Goal: Use online tool/utility: Utilize a website feature to perform a specific function

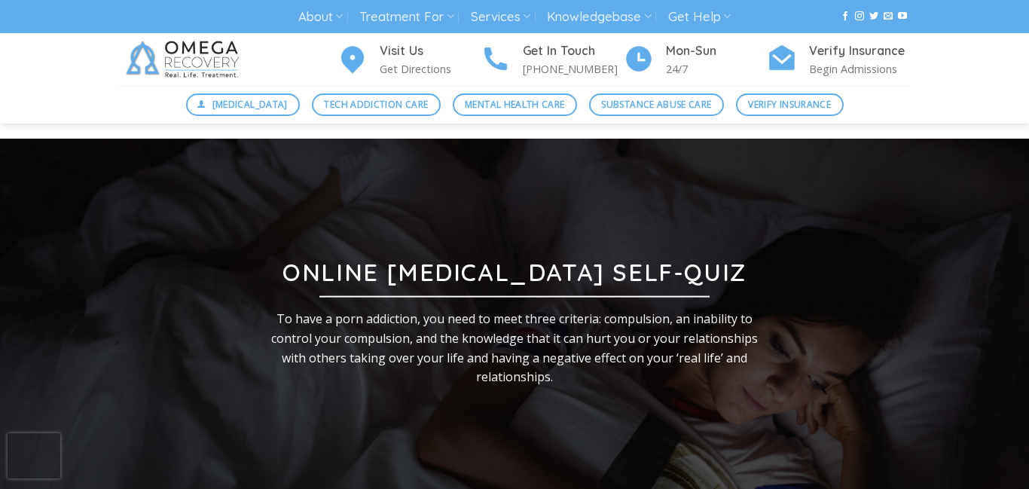
scroll to position [406, 0]
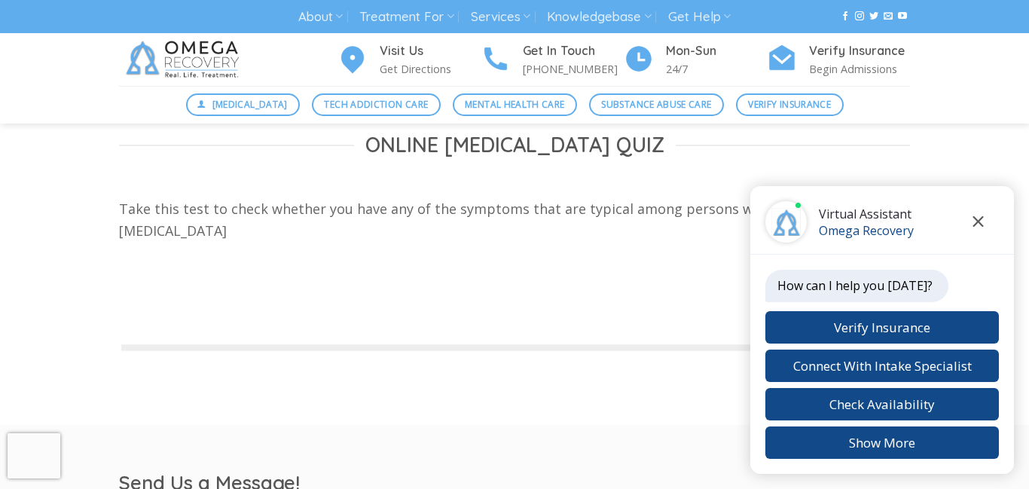
click at [981, 219] on icon "Close chat" at bounding box center [977, 221] width 11 height 11
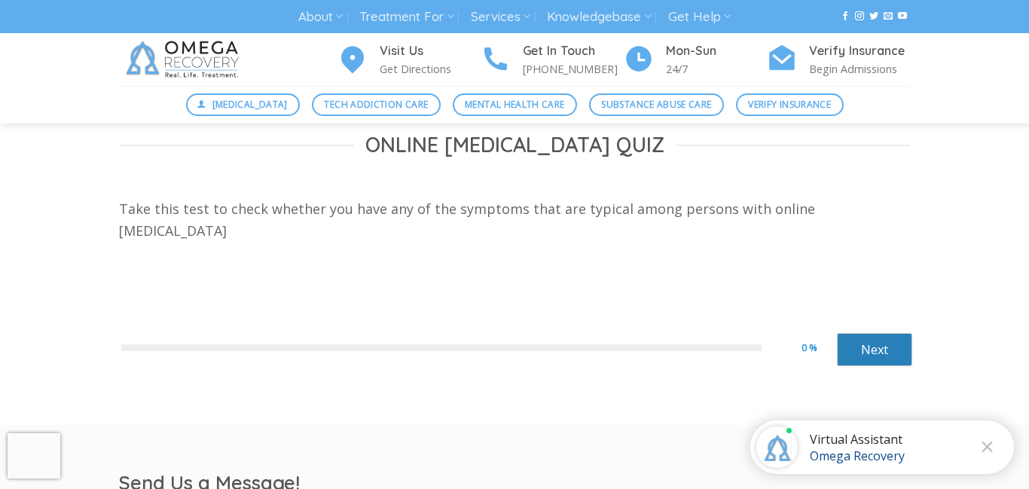
click at [890, 343] on link "Next" at bounding box center [874, 349] width 75 height 33
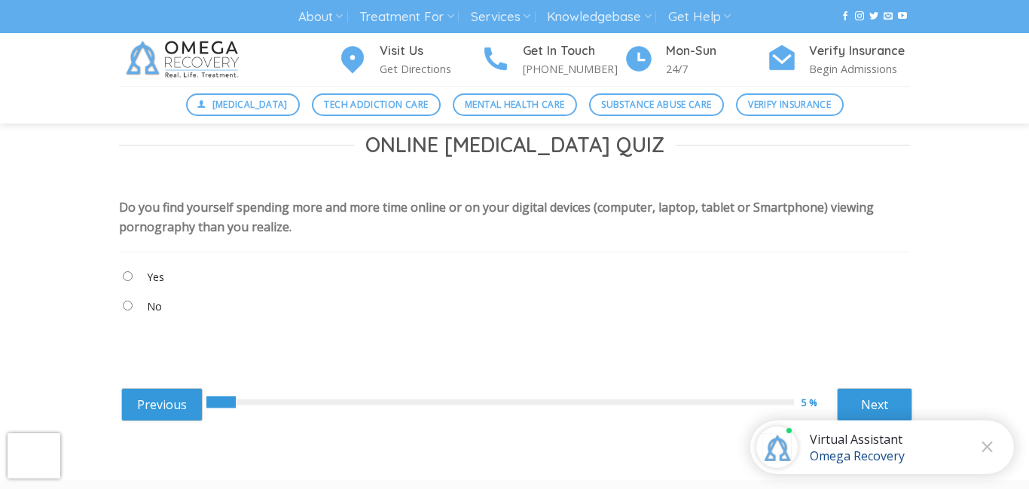
click at [445, 285] on "Yes" at bounding box center [514, 280] width 791 height 26
click at [419, 276] on "Yes" at bounding box center [514, 280] width 791 height 26
click at [843, 389] on link "Next" at bounding box center [874, 404] width 75 height 33
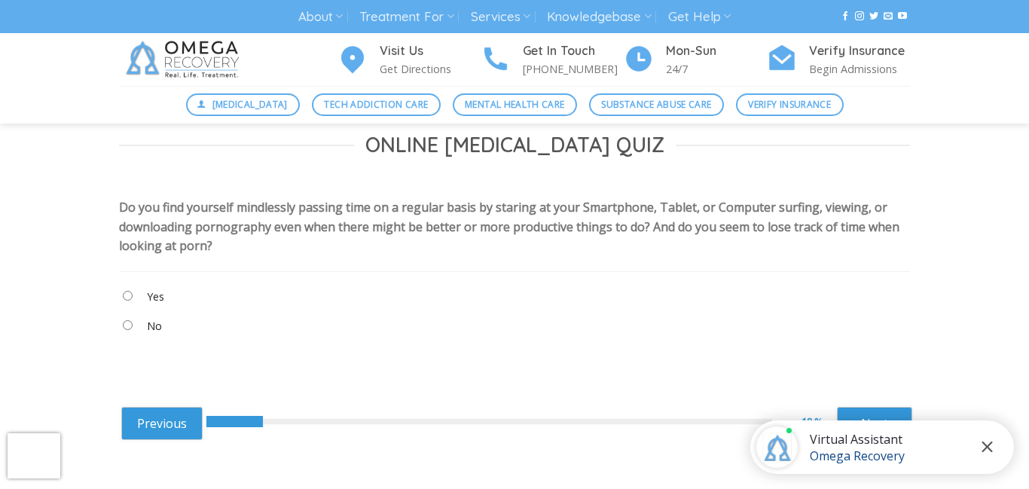
click at [988, 443] on icon "Close chat" at bounding box center [986, 446] width 11 height 11
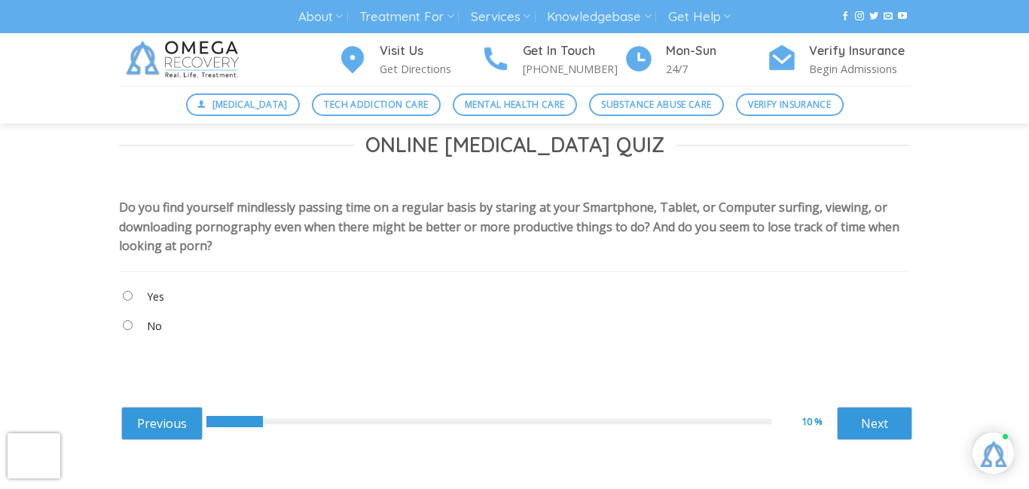
click at [303, 328] on "No" at bounding box center [514, 329] width 791 height 26
click at [872, 435] on link "Next" at bounding box center [874, 423] width 75 height 33
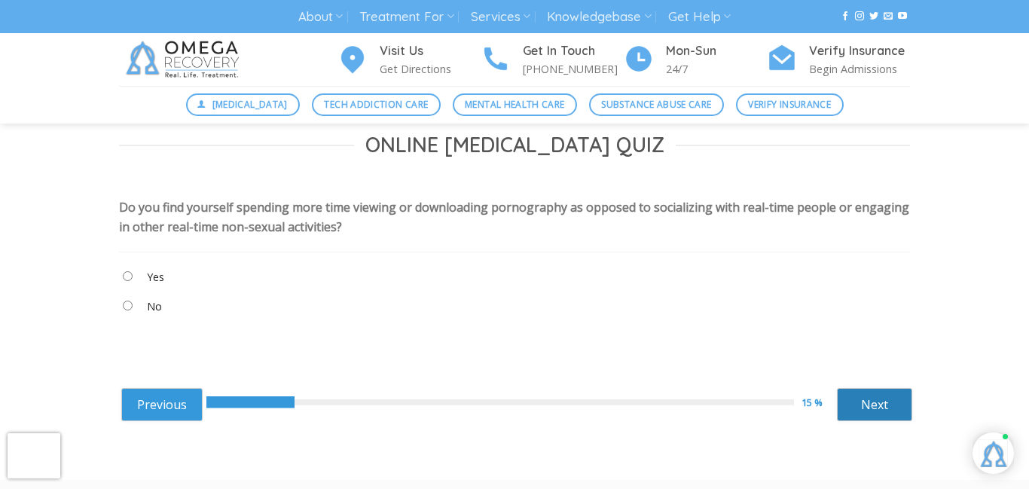
click at [884, 407] on link "Next" at bounding box center [874, 404] width 75 height 33
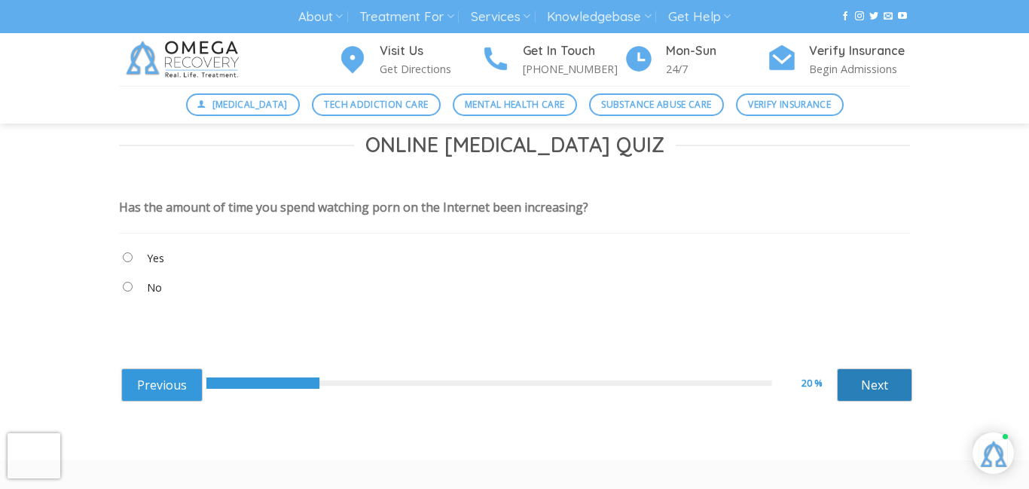
click at [880, 388] on link "Next" at bounding box center [874, 384] width 75 height 33
click at [880, 391] on link "Next" at bounding box center [874, 384] width 75 height 33
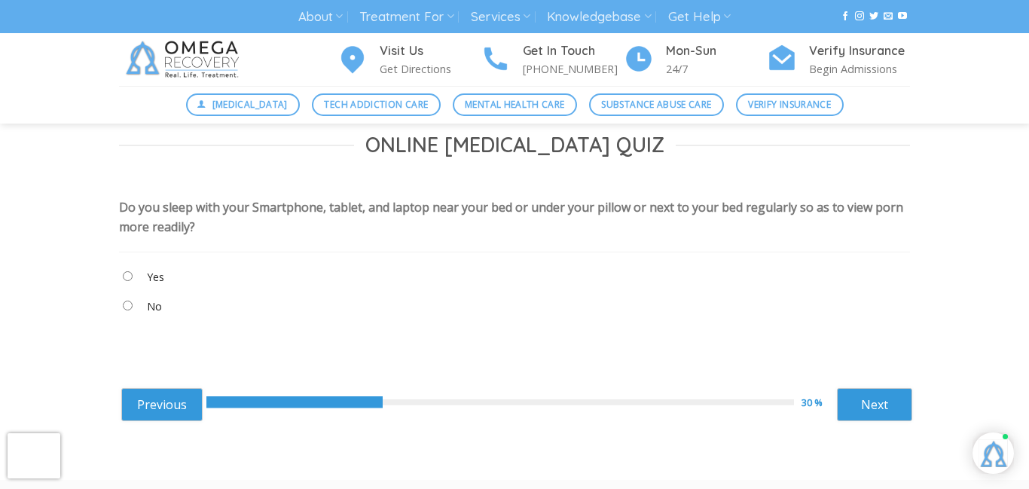
click at [127, 322] on "No" at bounding box center [514, 310] width 791 height 26
click at [873, 411] on link "Next" at bounding box center [874, 404] width 75 height 33
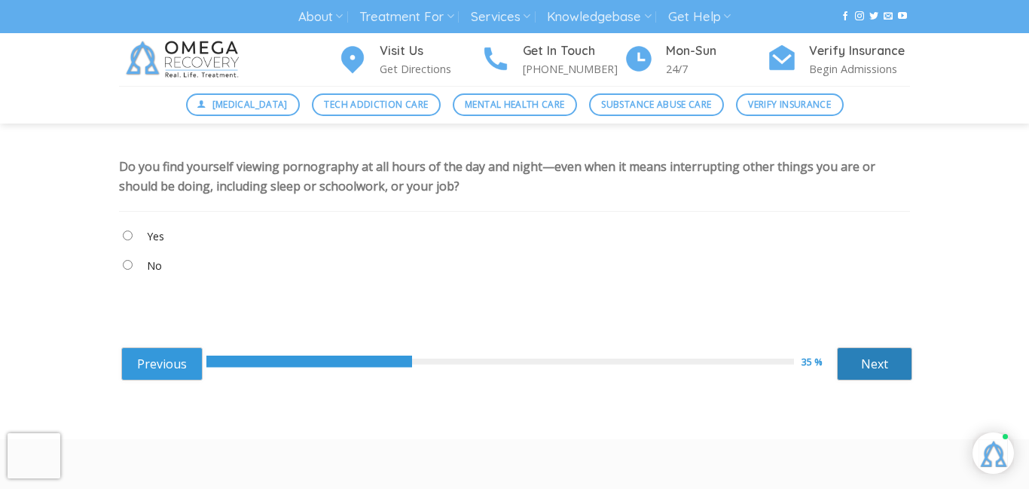
scroll to position [431, 0]
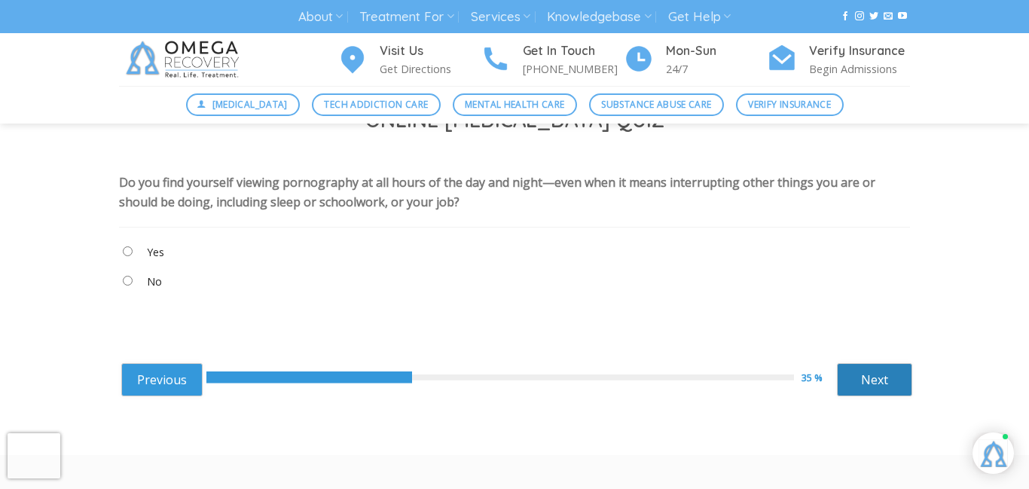
click at [879, 383] on link "Next" at bounding box center [874, 379] width 75 height 33
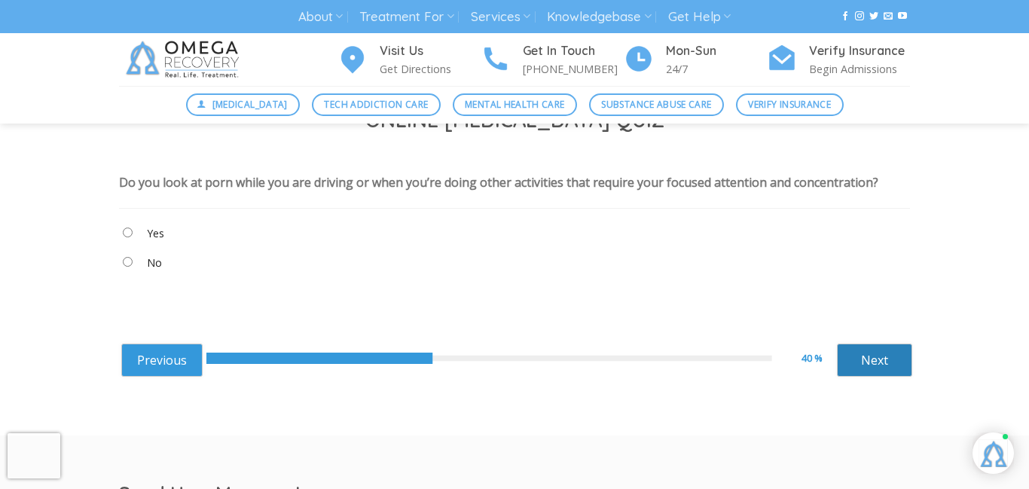
click at [879, 368] on link "Next" at bounding box center [874, 359] width 75 height 33
click at [883, 366] on link "Next" at bounding box center [874, 359] width 75 height 33
